Goal: Task Accomplishment & Management: Manage account settings

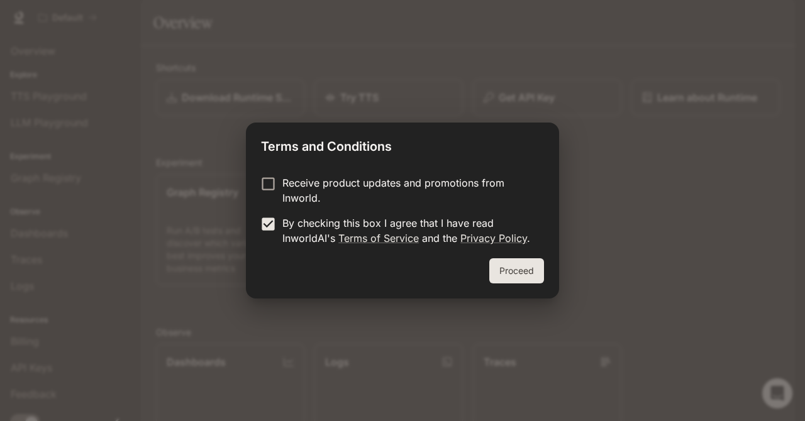
click at [520, 271] on button "Proceed" at bounding box center [516, 271] width 55 height 25
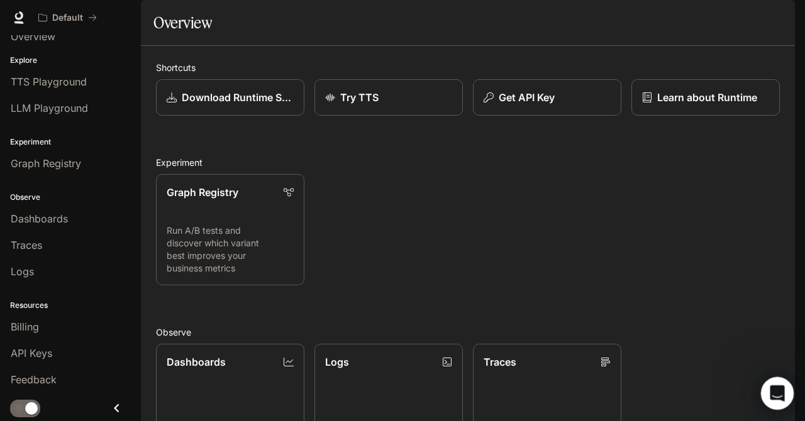
click at [777, 393] on icon "Open Intercom Messenger" at bounding box center [775, 392] width 9 height 10
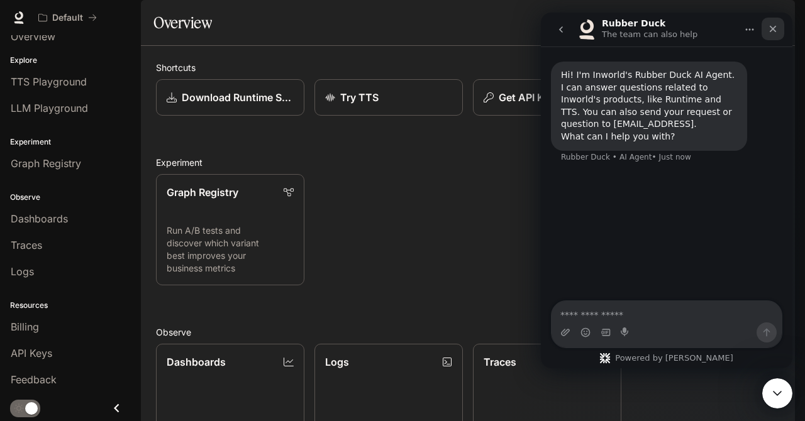
click at [773, 29] on icon "Close" at bounding box center [773, 29] width 7 height 7
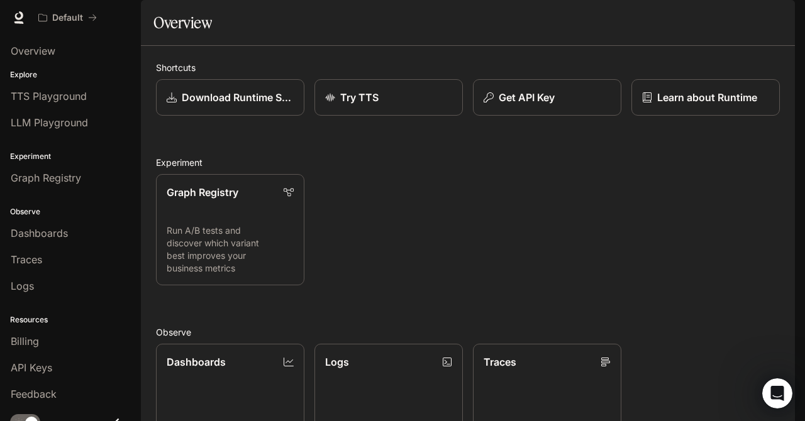
scroll to position [1, 0]
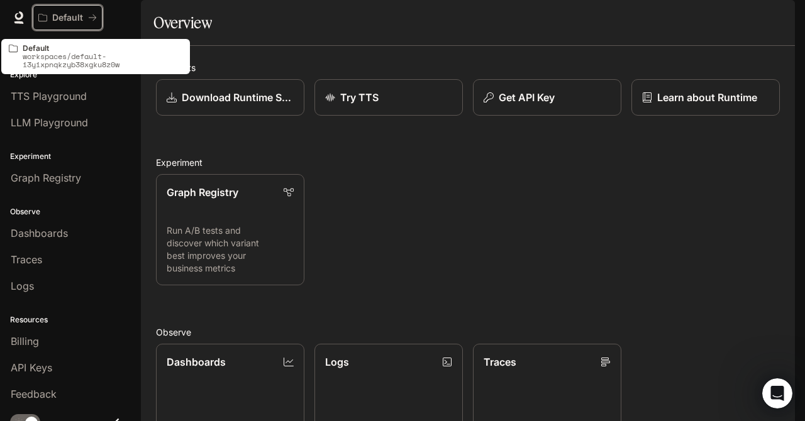
click at [64, 18] on p "Default" at bounding box center [67, 18] width 31 height 11
click at [99, 13] on button "Default" at bounding box center [68, 17] width 70 height 25
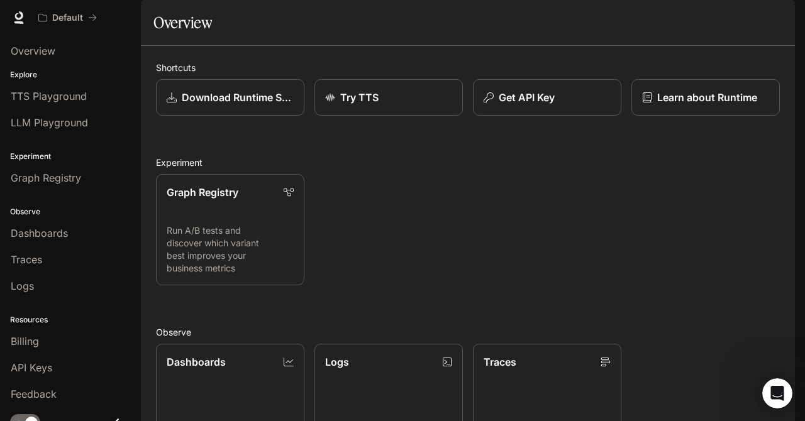
scroll to position [140, 0]
click at [708, 24] on span "Documentation" at bounding box center [719, 18] width 62 height 16
click at [242, 344] on link "Dashboards View and analyze your workspace metrics" at bounding box center [230, 399] width 148 height 111
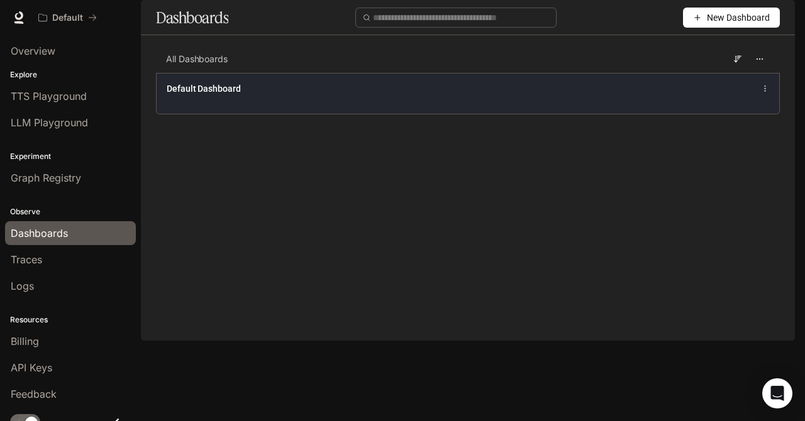
click at [320, 114] on div "Default Dashboard" at bounding box center [468, 93] width 623 height 41
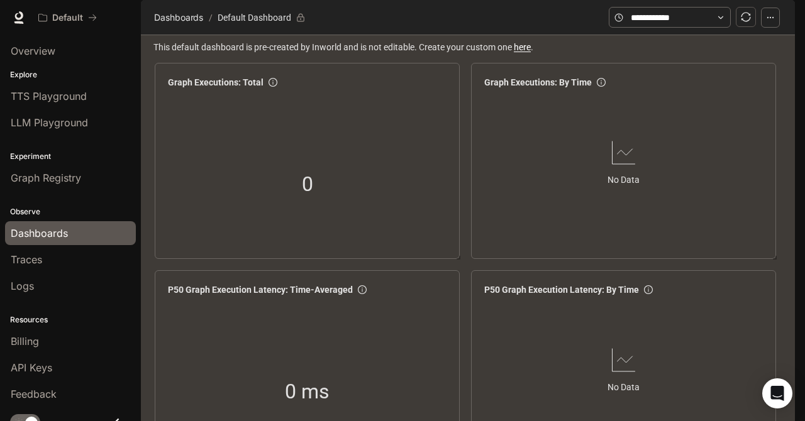
scroll to position [722, 0]
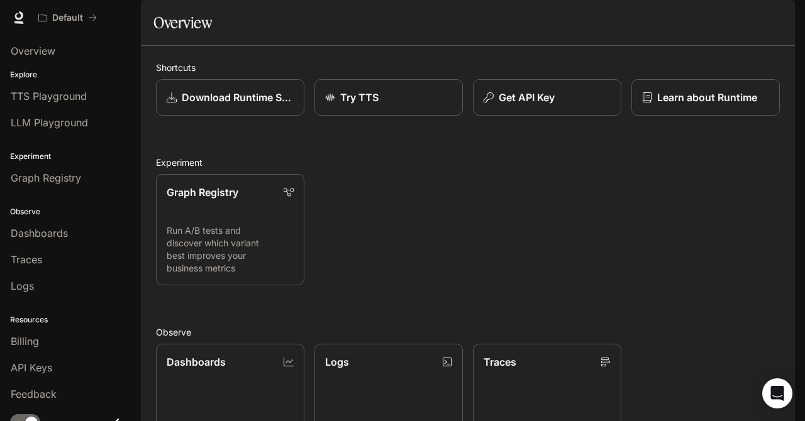
click at [779, 18] on img "button" at bounding box center [778, 18] width 18 height 18
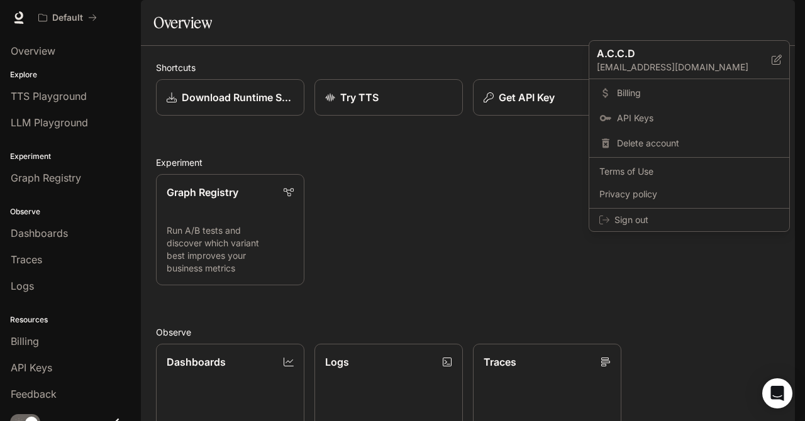
click at [562, 57] on div at bounding box center [402, 210] width 805 height 421
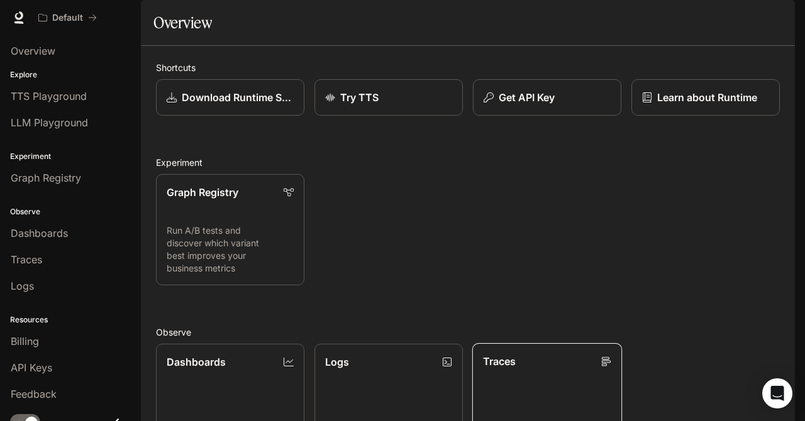
scroll to position [259, 0]
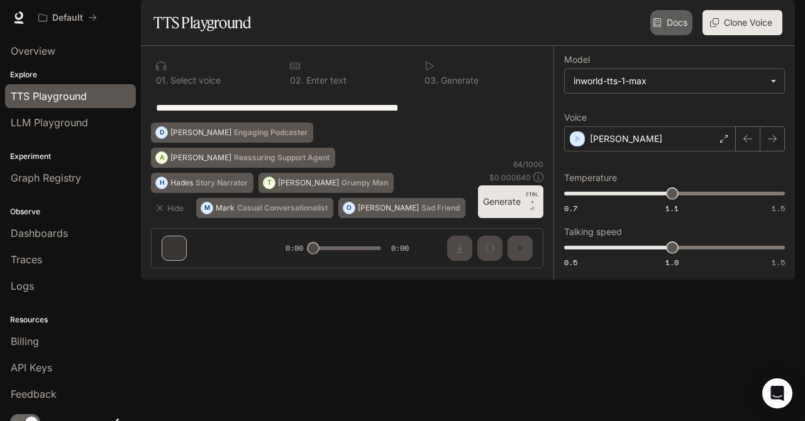
click at [669, 35] on link "Docs" at bounding box center [671, 22] width 42 height 25
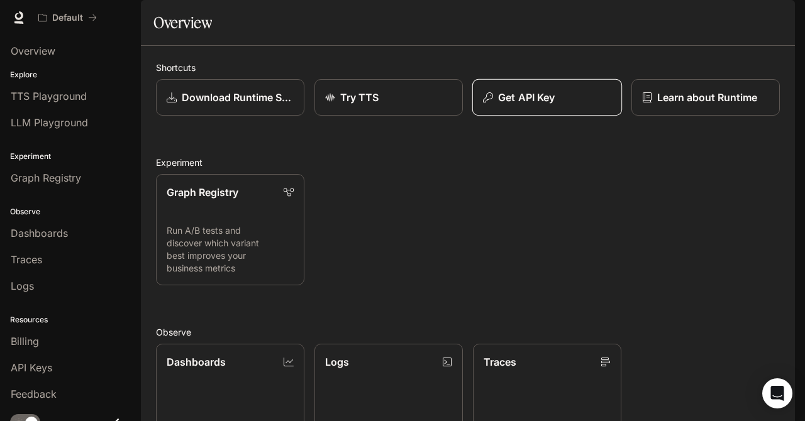
click at [526, 105] on p "Get API Key" at bounding box center [526, 97] width 57 height 15
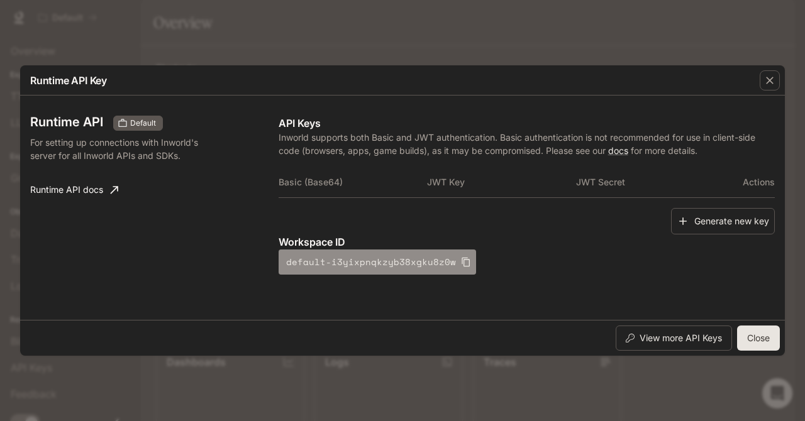
click at [385, 268] on button "default-i3yixpnqkzyb38xgku8z0w" at bounding box center [378, 262] width 198 height 25
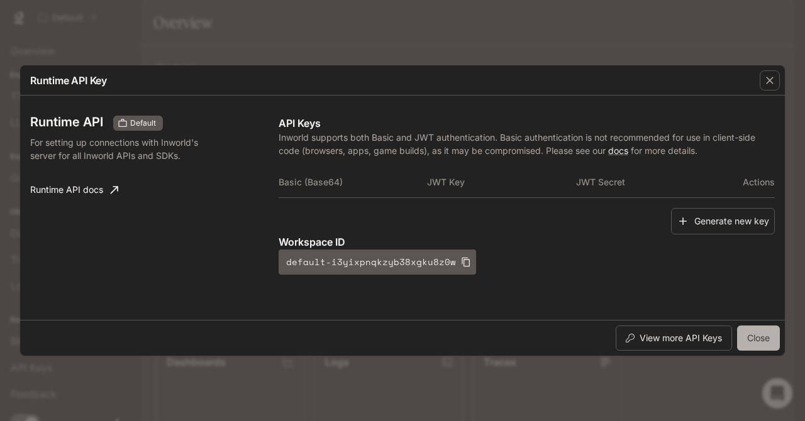
click at [760, 342] on button "Close" at bounding box center [758, 338] width 43 height 25
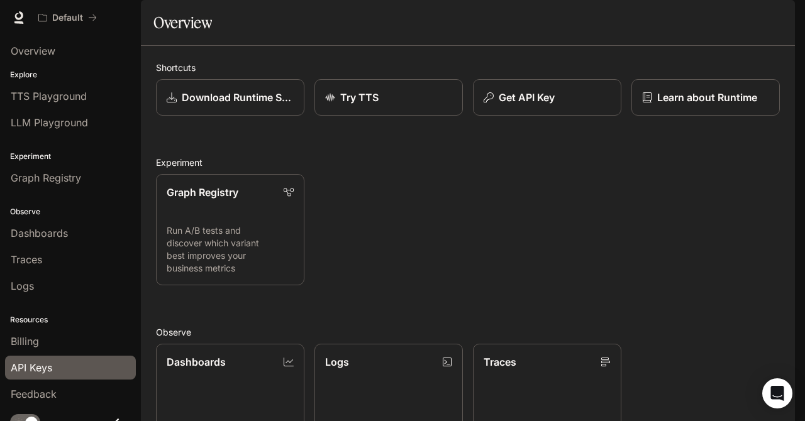
click at [96, 367] on div "API Keys" at bounding box center [71, 367] width 120 height 15
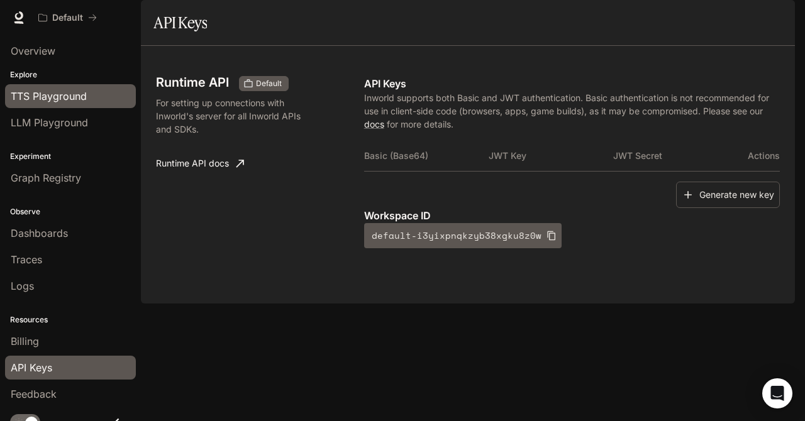
click at [92, 103] on div "TTS Playground" at bounding box center [71, 96] width 120 height 15
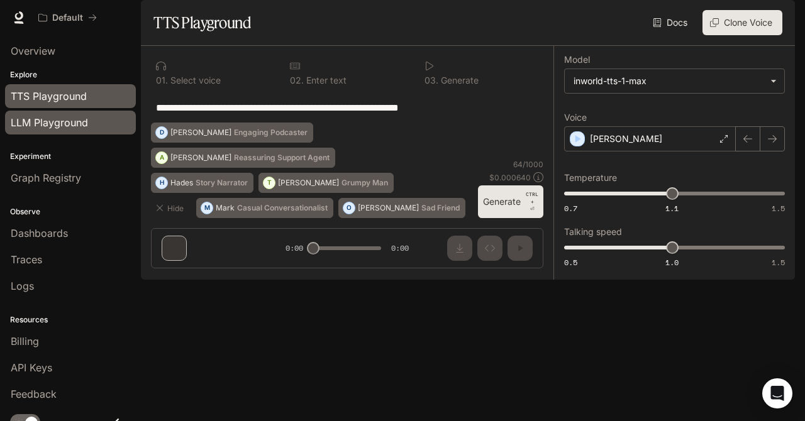
click at [85, 128] on span "LLM Playground" at bounding box center [49, 122] width 77 height 15
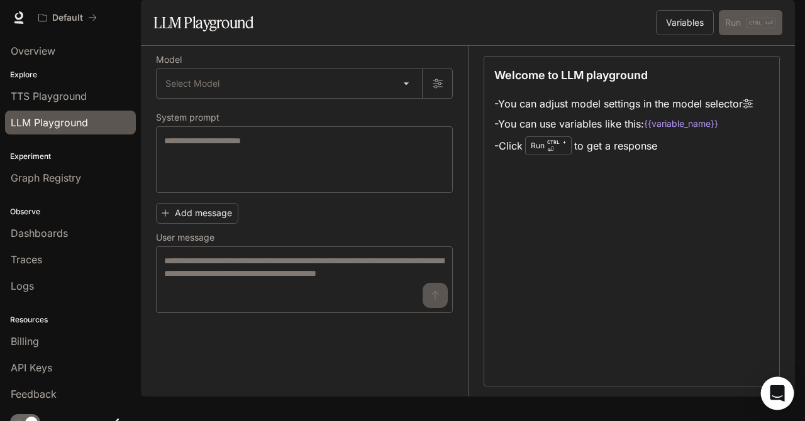
click at [772, 394] on icon "Open Intercom Messenger" at bounding box center [777, 394] width 14 height 16
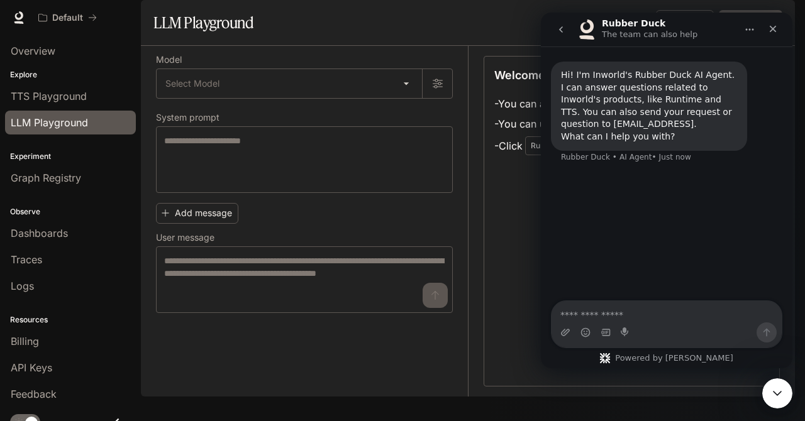
click at [631, 316] on textarea "Ask a question…" at bounding box center [667, 311] width 230 height 21
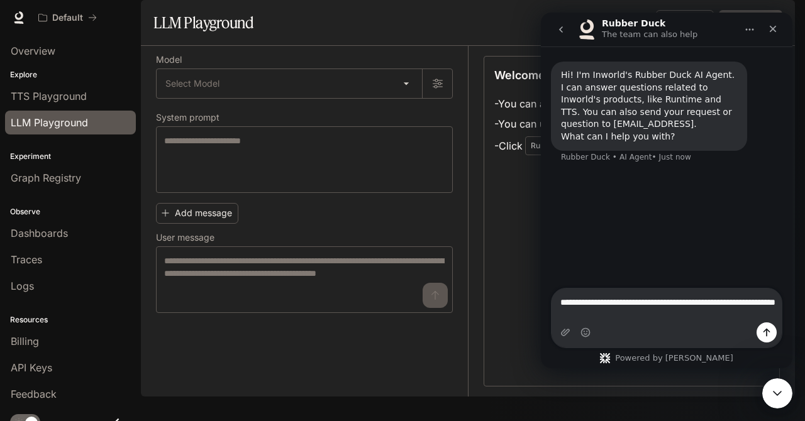
type textarea "**********"
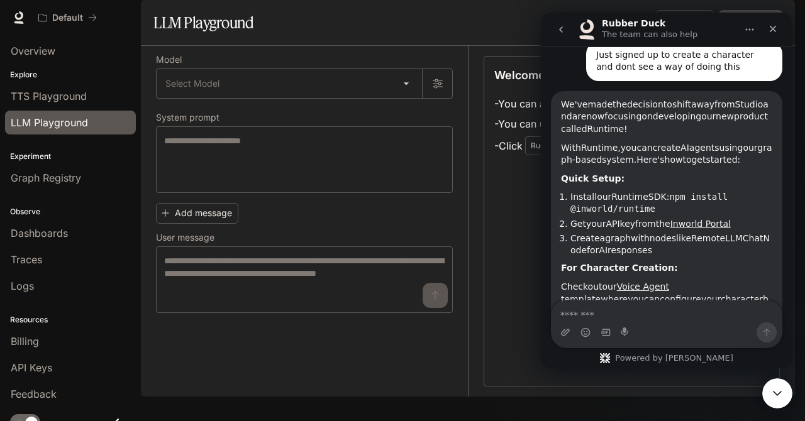
scroll to position [156, 0]
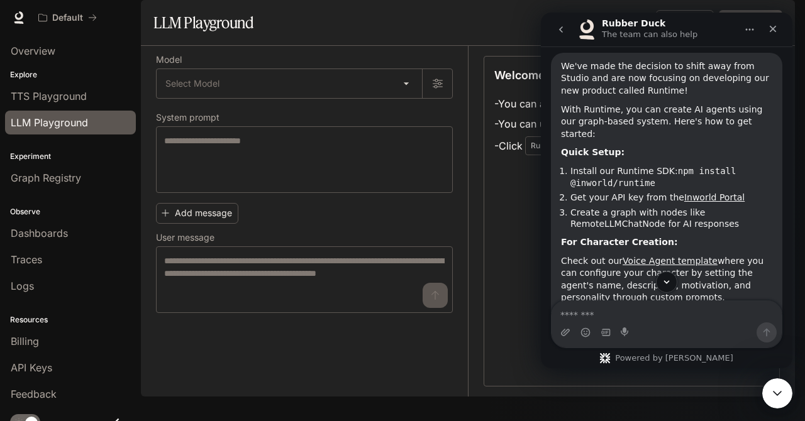
click at [755, 165] on li "Install our Runtime SDK: npm install @inworld/runtime" at bounding box center [671, 176] width 202 height 23
click at [637, 172] on code "npm install @inworld/runtime" at bounding box center [652, 177] width 165 height 22
click at [637, 170] on code "npm install @inworld/runtime" at bounding box center [652, 177] width 165 height 22
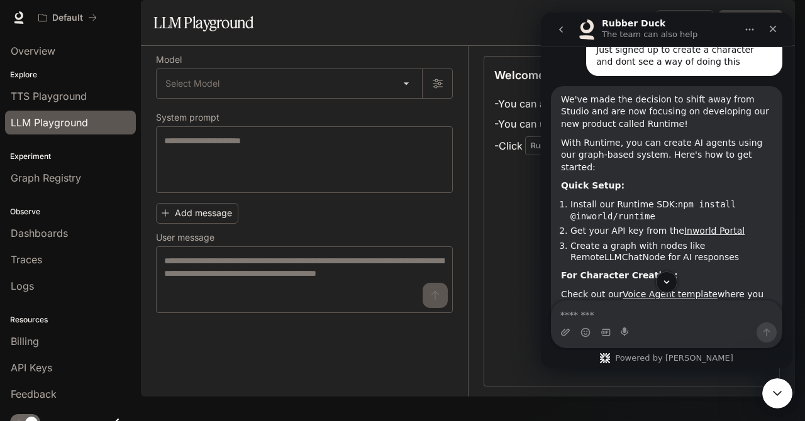
scroll to position [122, 0]
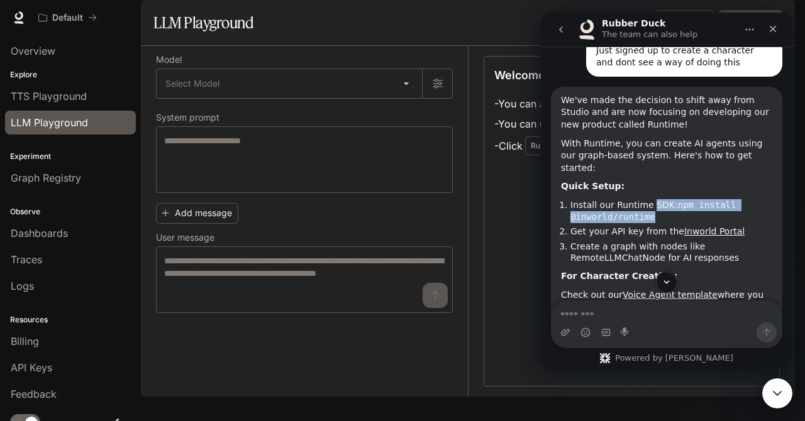
click at [737, 181] on div "Quick Setup:" at bounding box center [666, 187] width 211 height 13
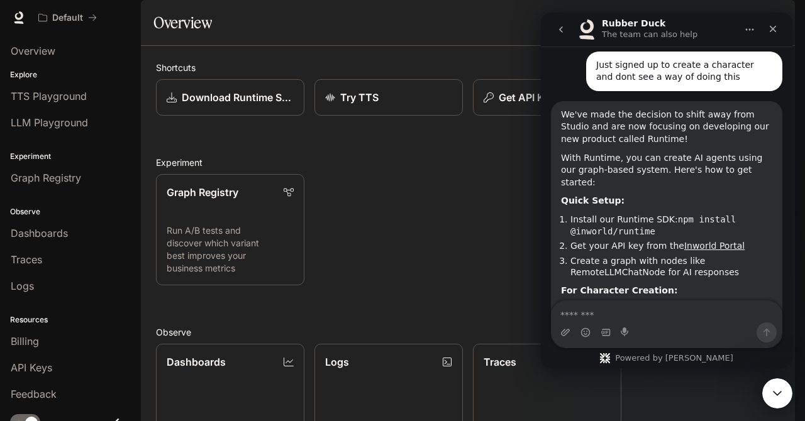
scroll to position [111, 0]
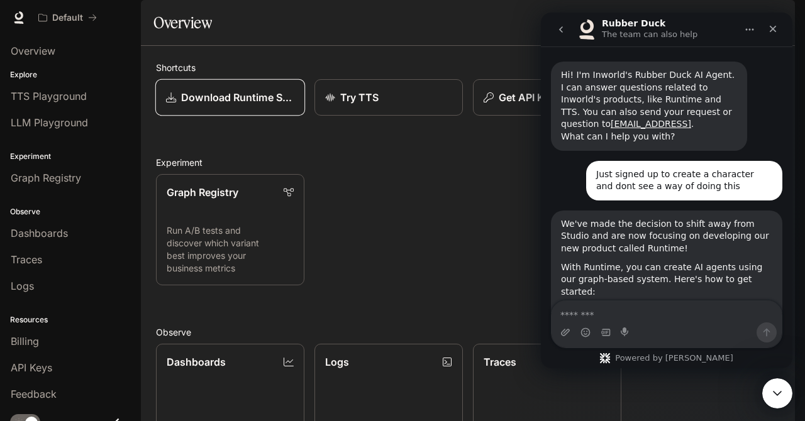
scroll to position [287, 0]
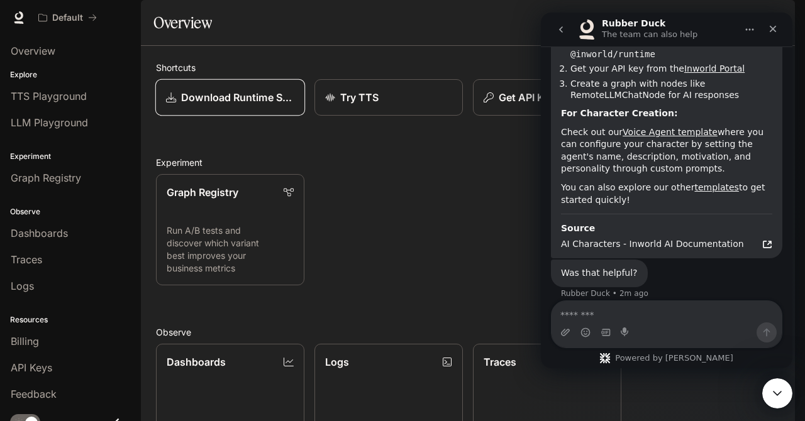
click at [235, 105] on p "Download Runtime SDK" at bounding box center [237, 97] width 113 height 15
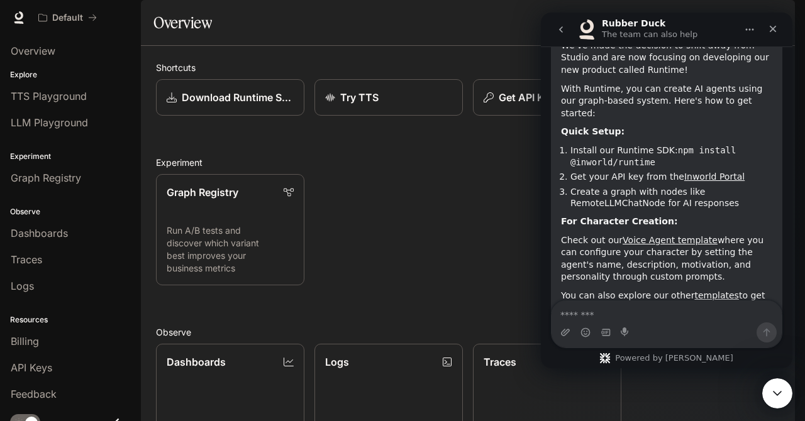
scroll to position [170, 0]
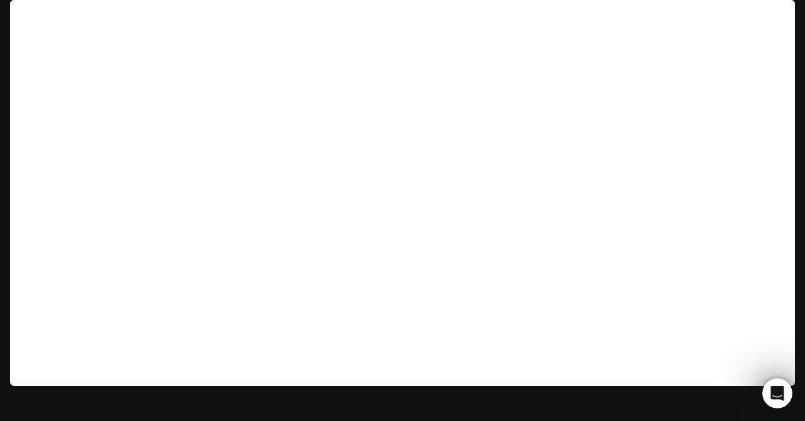
click at [774, 17] on img "button" at bounding box center [778, 18] width 18 height 18
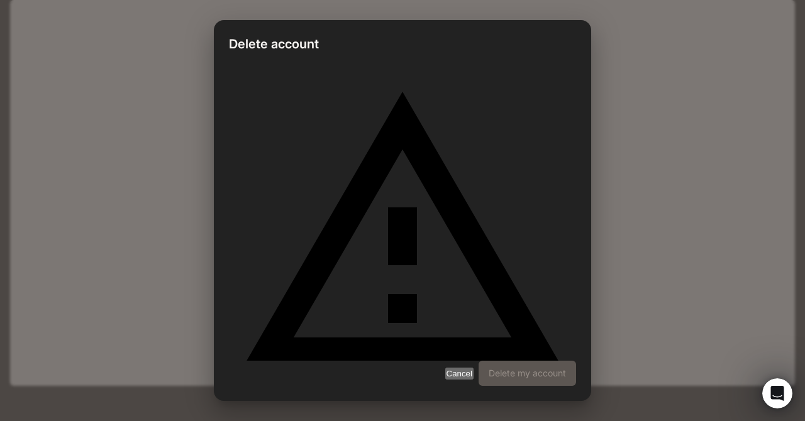
type input "******"
click at [519, 361] on button "Delete my account" at bounding box center [527, 373] width 97 height 25
